Goal: Task Accomplishment & Management: Manage account settings

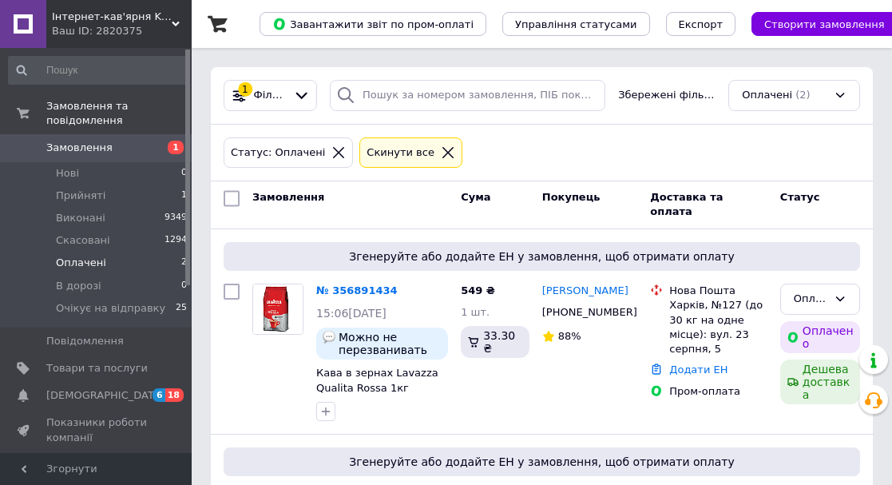
click at [342, 288] on link "№ 356891434" at bounding box center [356, 290] width 81 height 12
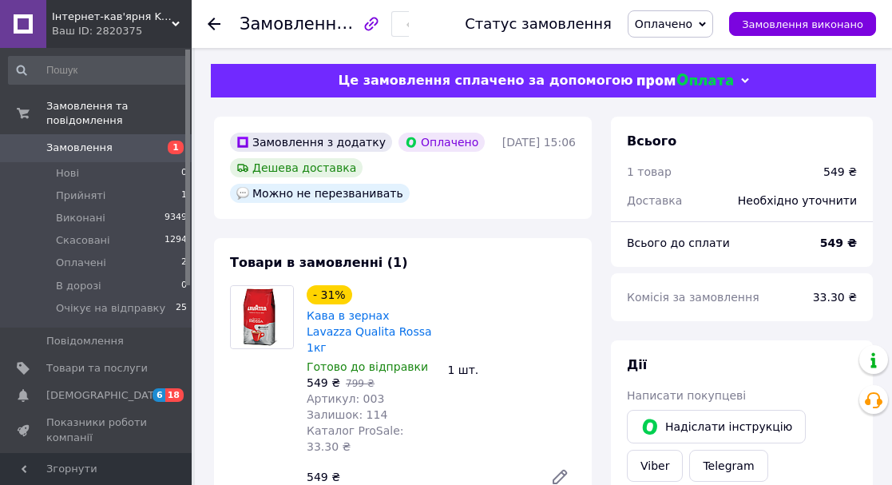
click at [530, 265] on div "Товари в замовленні (1) - 31% Кава в зернах Lavazza Qualita Rossa 1кг Готово до…" at bounding box center [403, 373] width 378 height 271
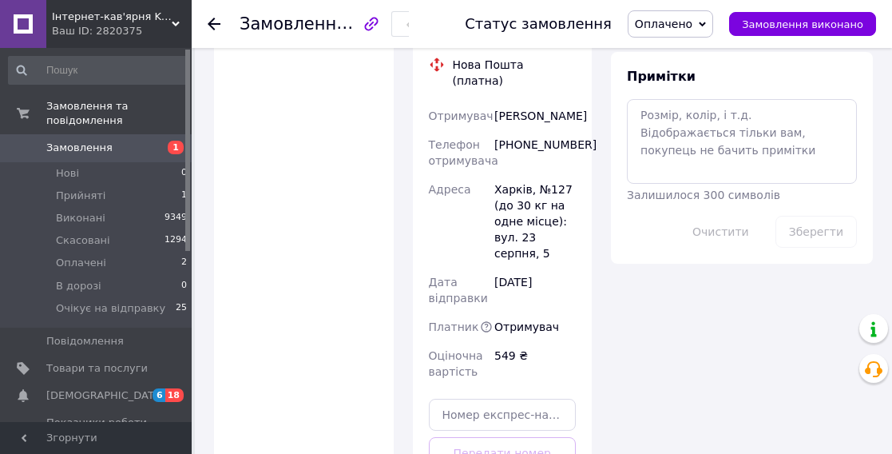
scroll to position [991, 0]
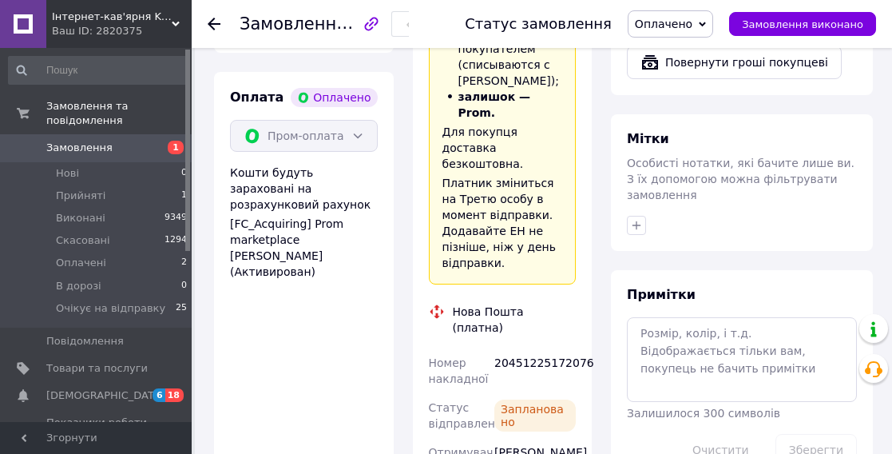
scroll to position [671, 0]
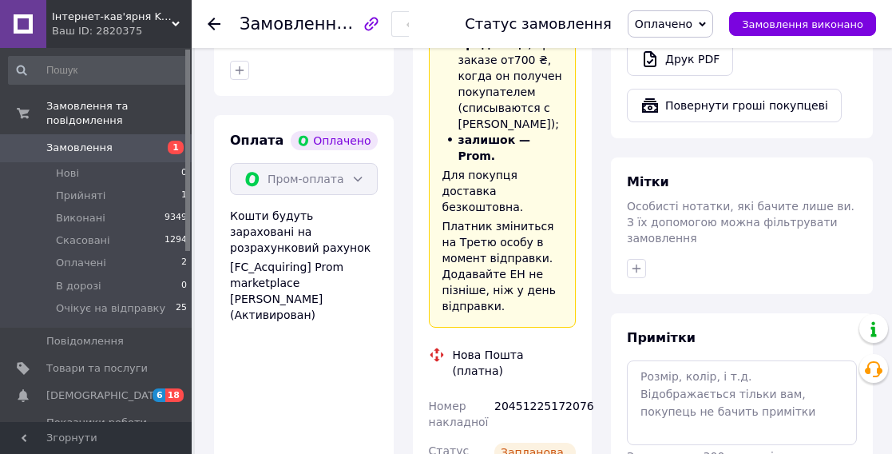
click at [667, 18] on span "Оплачено" at bounding box center [664, 24] width 58 height 13
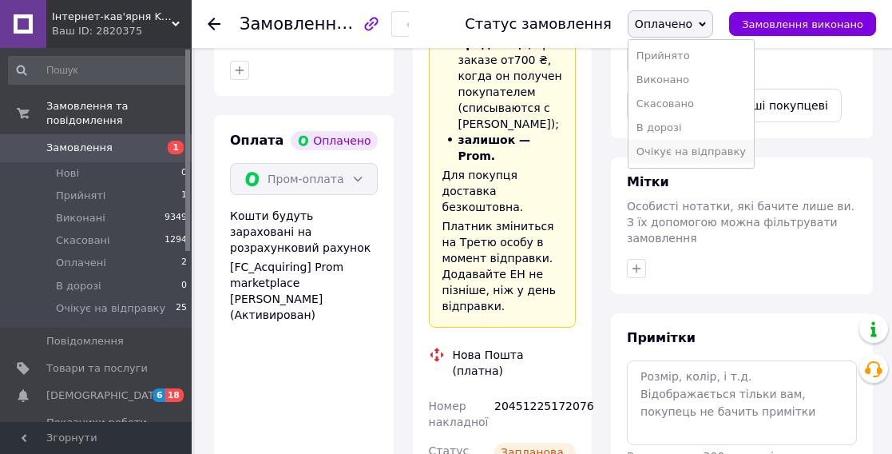
click at [677, 151] on li "Очікує на відправку" at bounding box center [691, 152] width 125 height 24
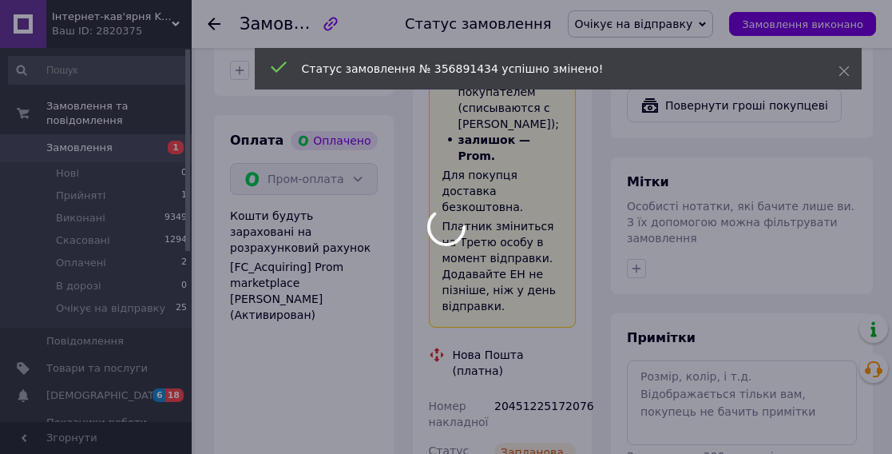
click at [130, 244] on div at bounding box center [446, 227] width 892 height 454
click at [117, 248] on div at bounding box center [446, 227] width 892 height 454
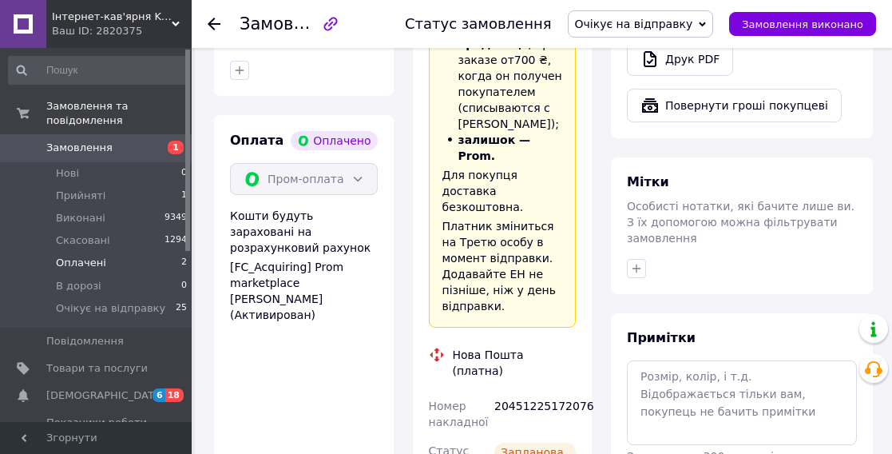
click at [101, 252] on li "Оплачені 2" at bounding box center [98, 263] width 197 height 22
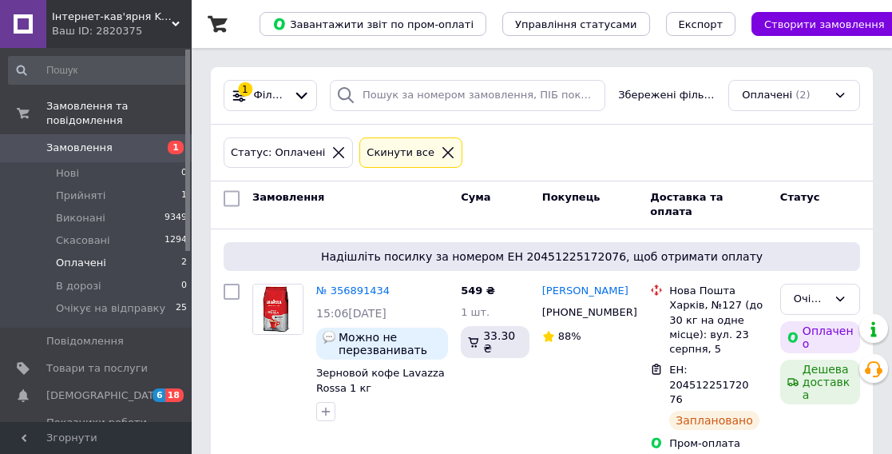
click at [110, 252] on li "Оплачені 2" at bounding box center [98, 263] width 197 height 22
click at [487, 166] on div "Статус: Оплачені Cкинути все" at bounding box center [541, 153] width 643 height 38
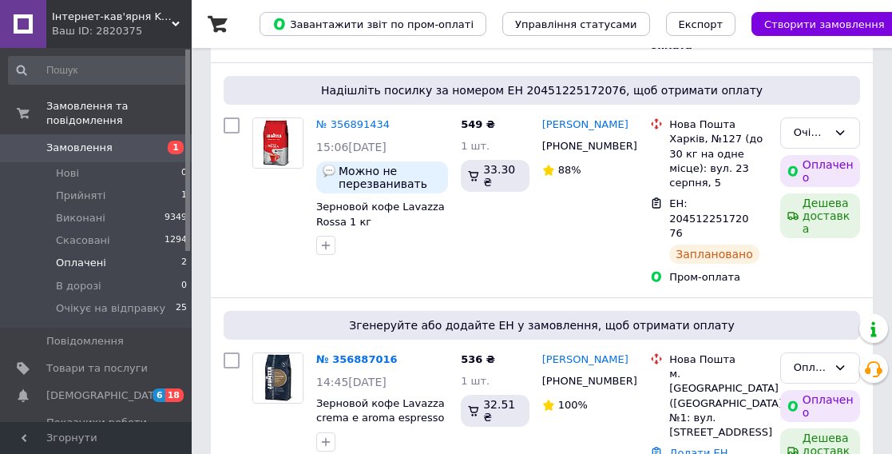
scroll to position [182, 0]
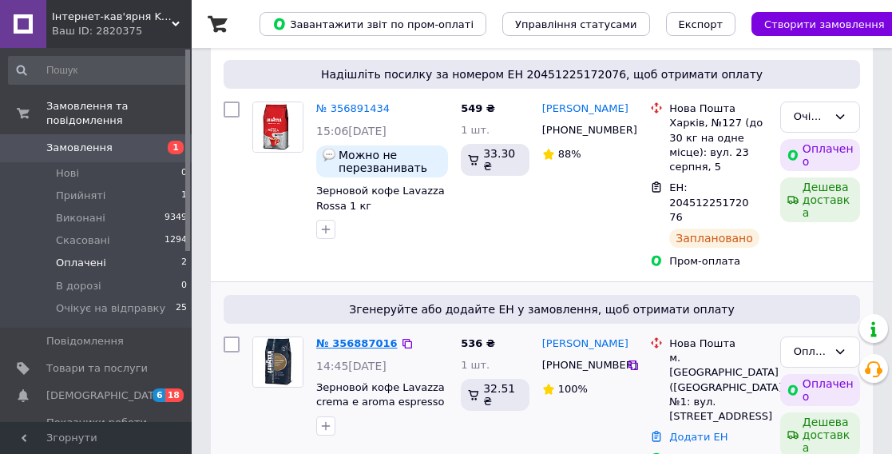
click at [329, 337] on link "№ 356887016" at bounding box center [356, 343] width 81 height 12
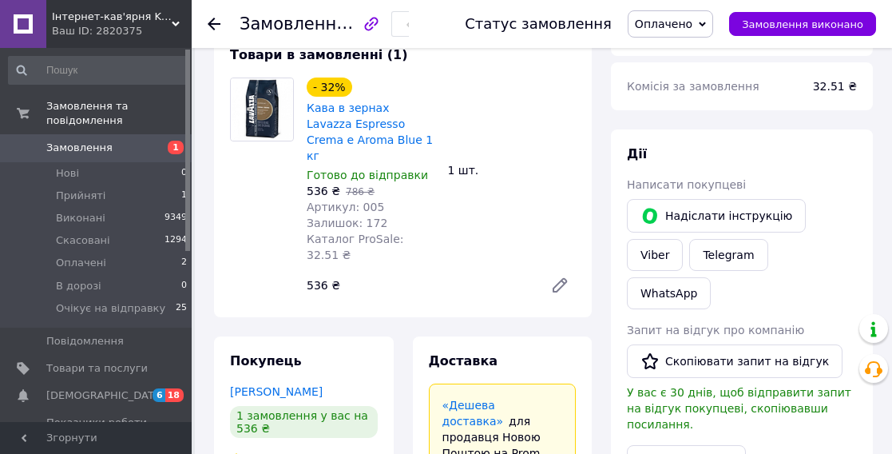
click at [579, 181] on div "- 32% Кава в зернах Lavazza Espresso Crema e Aroma Blue 1 кг Готово до відправк…" at bounding box center [441, 189] width 282 height 230
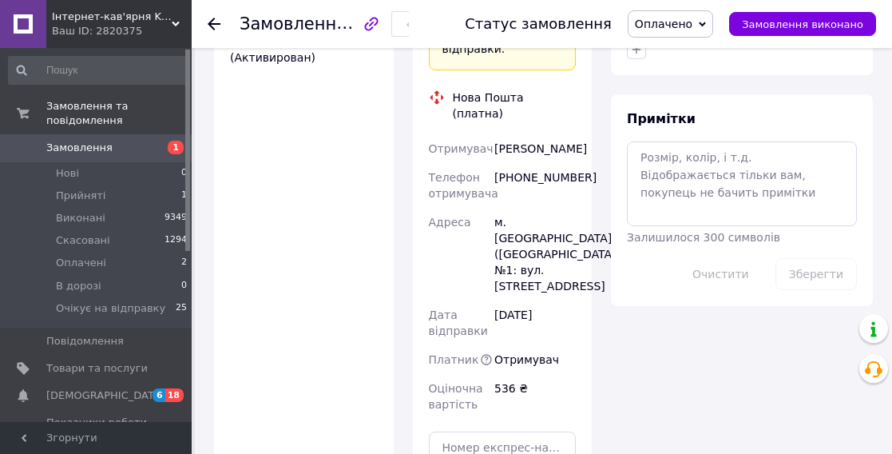
scroll to position [949, 0]
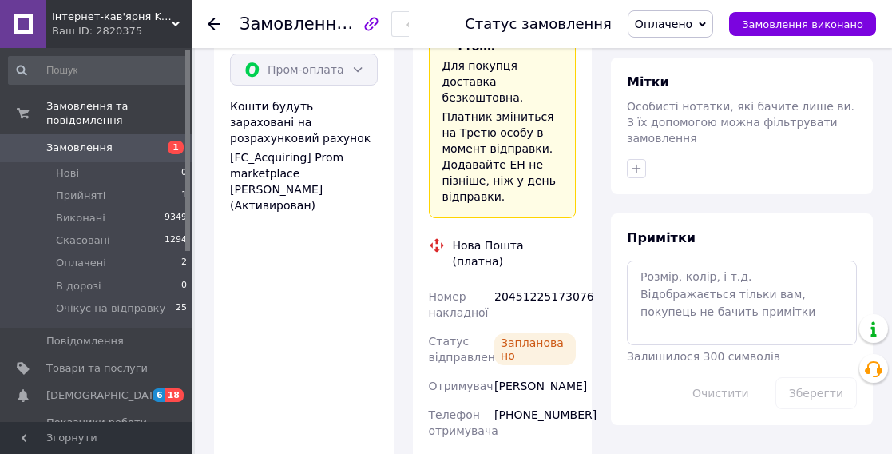
scroll to position [693, 0]
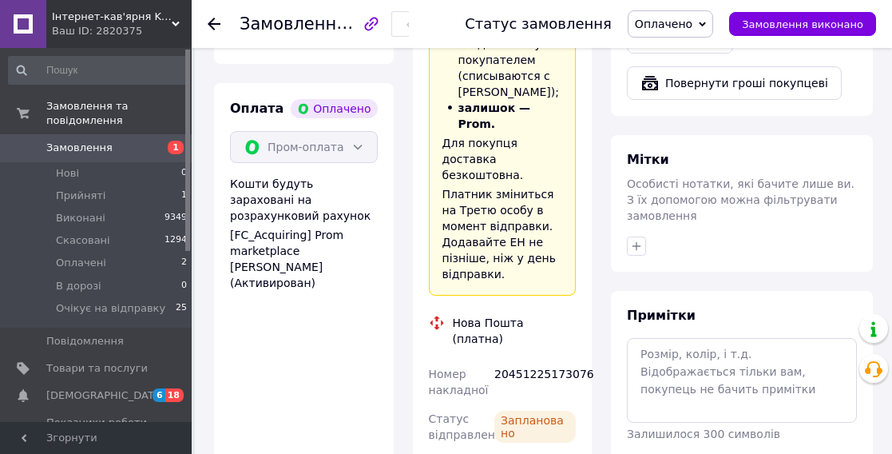
click at [693, 22] on span "Оплачено" at bounding box center [664, 24] width 58 height 13
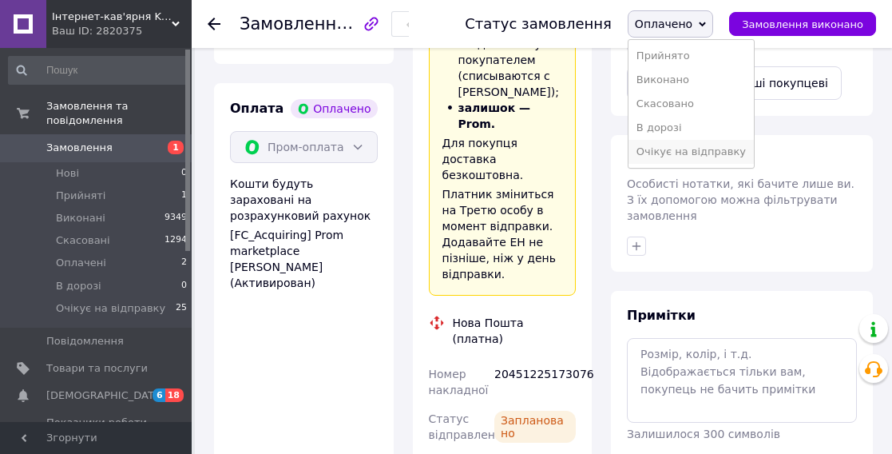
click at [709, 143] on li "Очікує на відправку" at bounding box center [691, 152] width 125 height 24
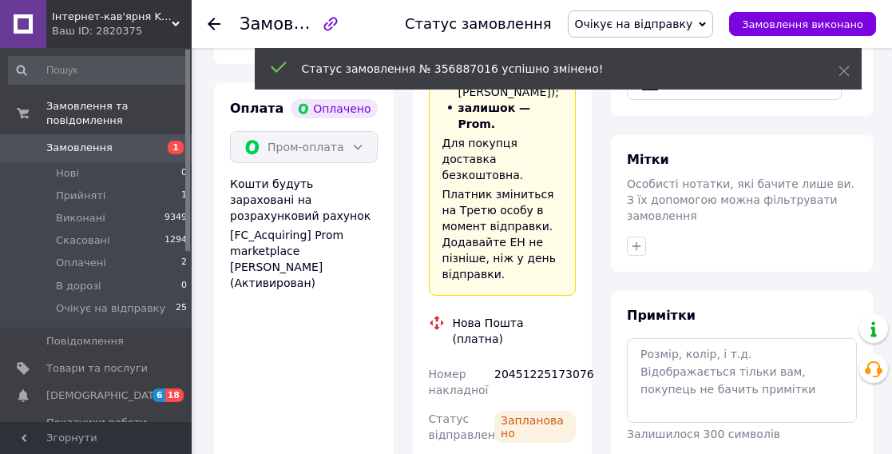
click at [602, 150] on body "Інтернет-кав'ярня Karamel Ваш ID: 2820375 Сайт Інтернет-кав'ярня Karamel Кабіне…" at bounding box center [446, 214] width 892 height 1814
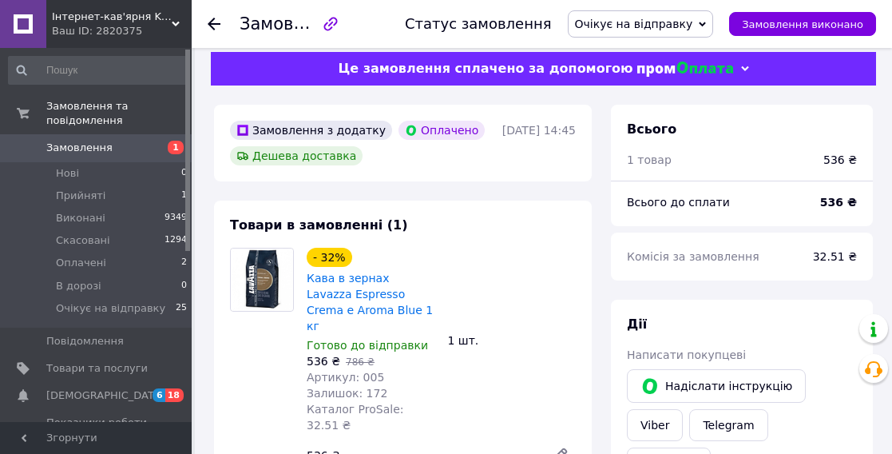
scroll to position [0, 0]
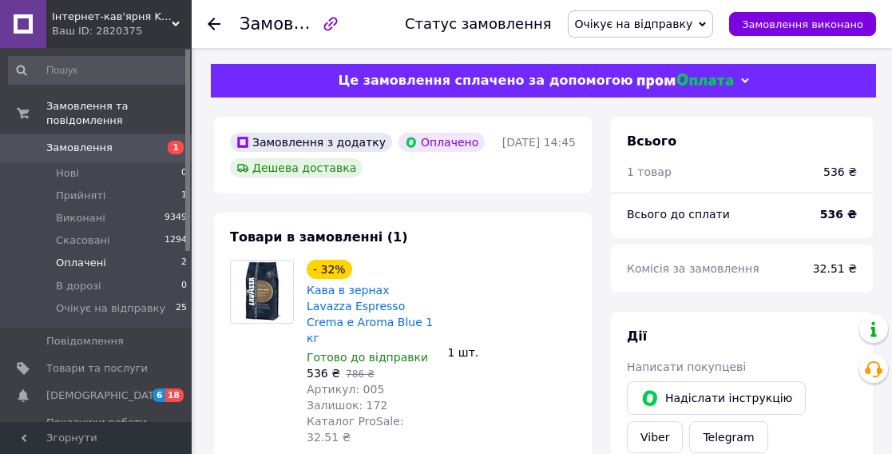
click at [157, 252] on li "Оплачені 2" at bounding box center [98, 263] width 197 height 22
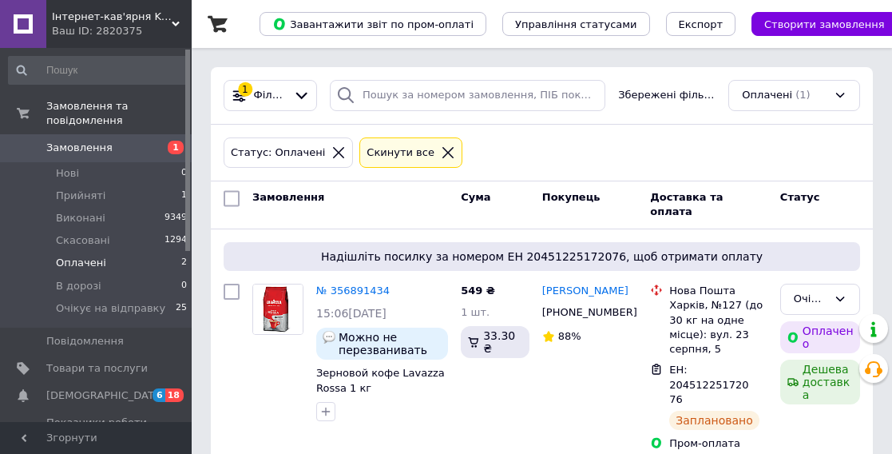
click at [157, 252] on li "Оплачені 2" at bounding box center [98, 263] width 197 height 22
